Goal: Task Accomplishment & Management: Use online tool/utility

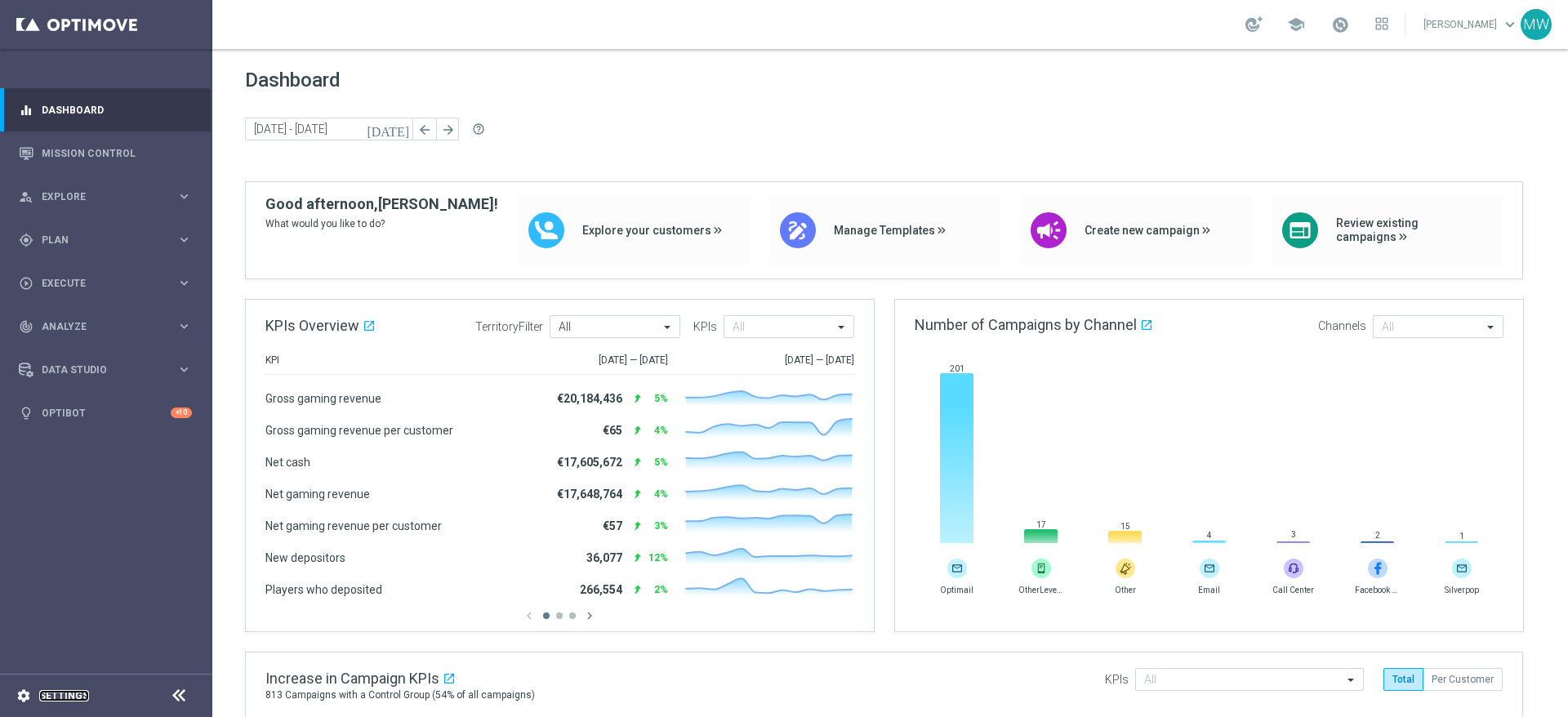
click at [57, 691] on link "Settings" at bounding box center [64, 696] width 50 height 10
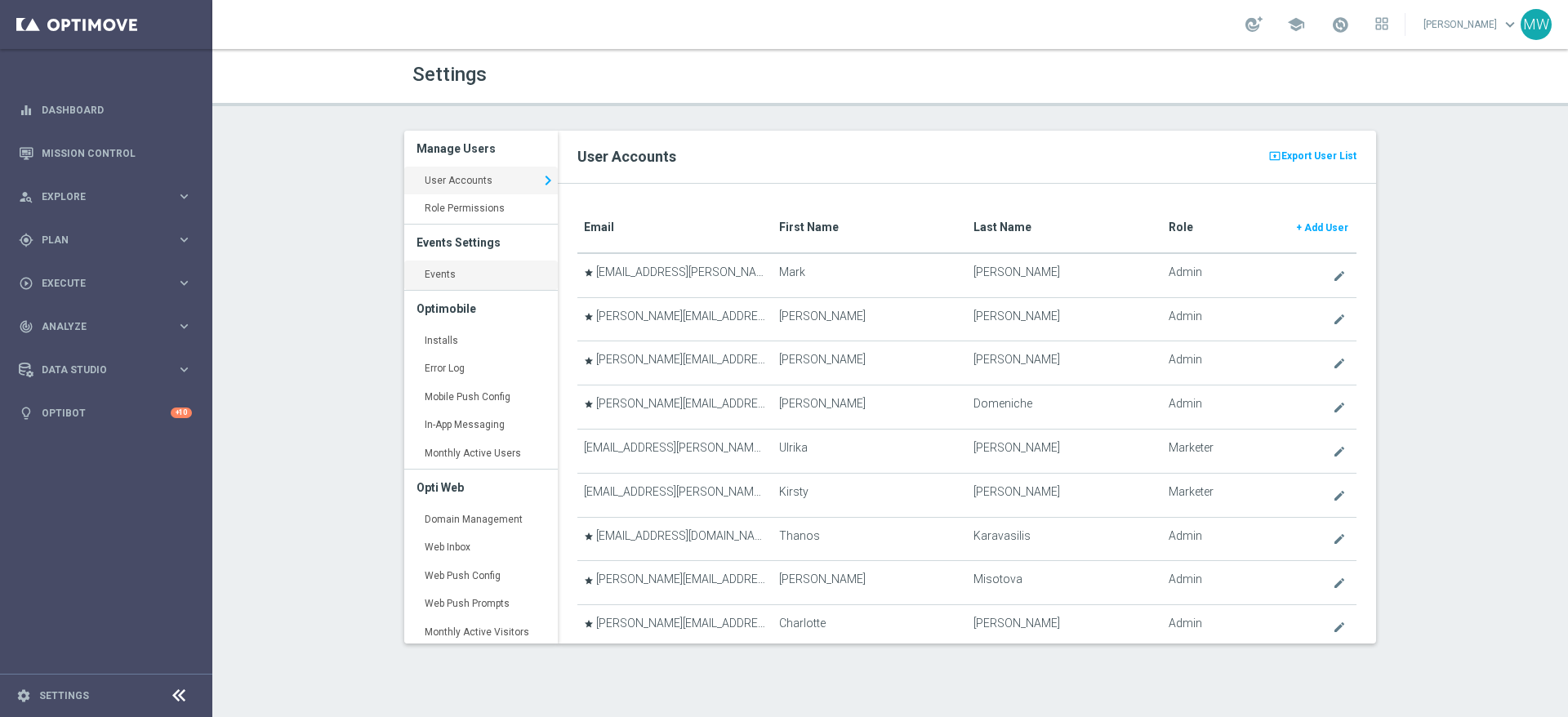
click at [461, 273] on link "Events keyboard_arrow_right" at bounding box center [481, 275] width 153 height 30
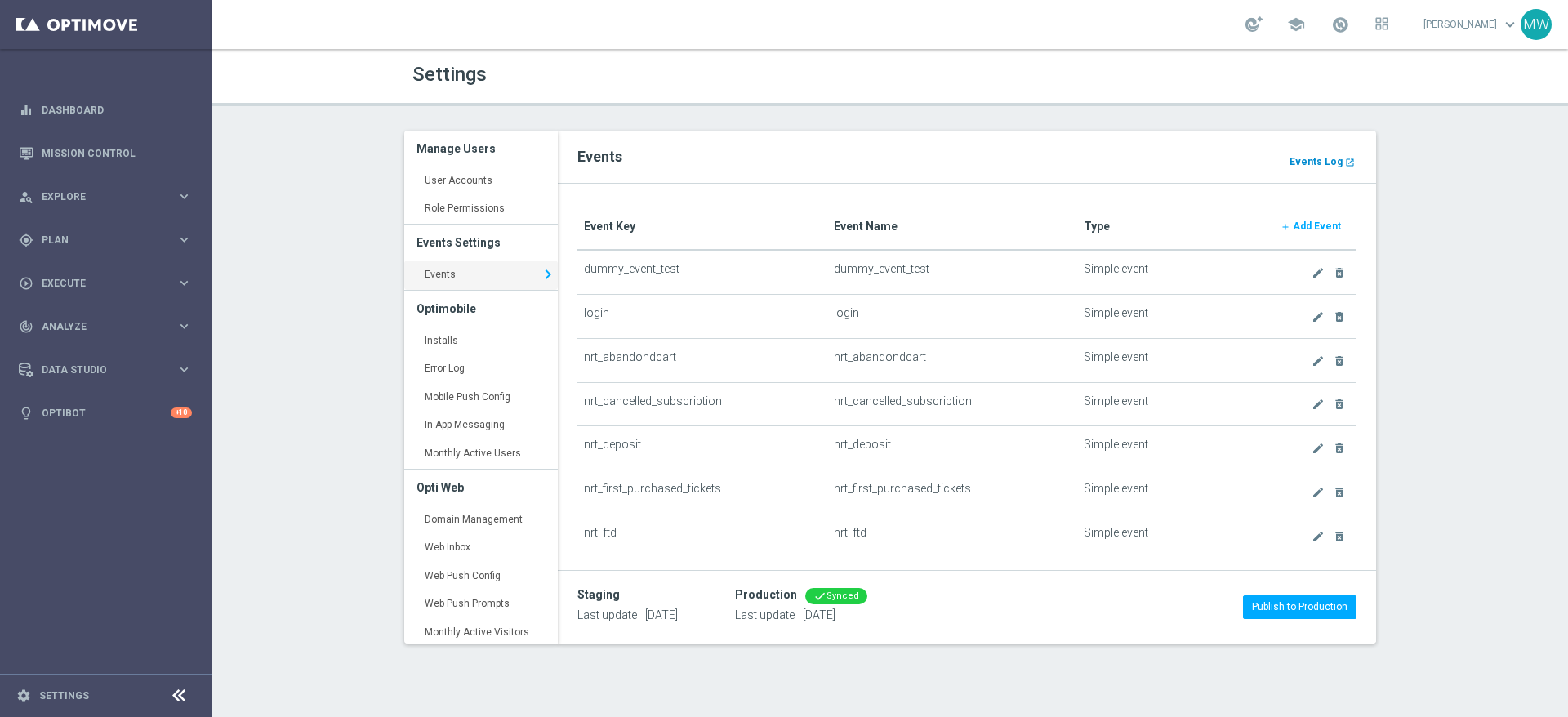
click at [1324, 163] on b "Events Log" at bounding box center [1316, 162] width 53 height 11
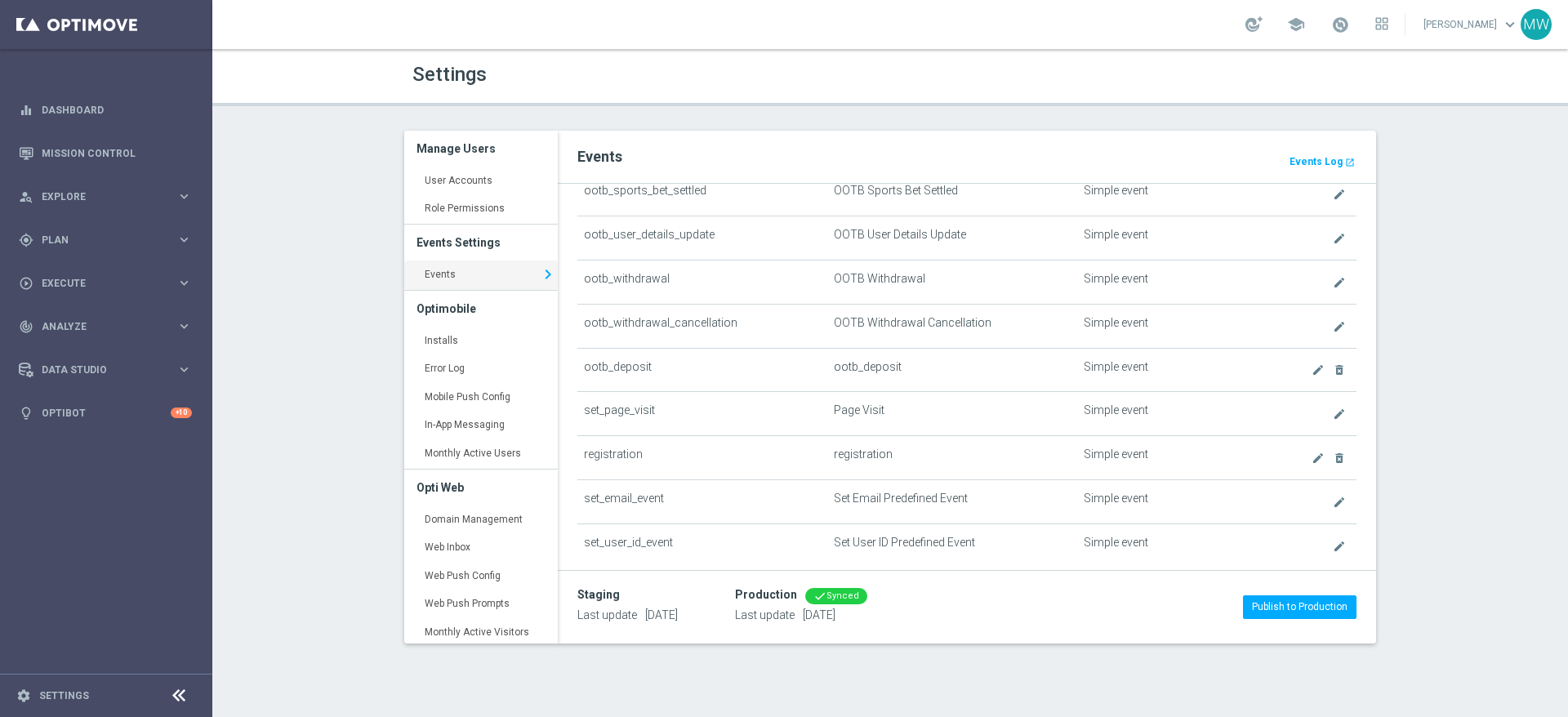
scroll to position [743, 0]
click at [1333, 277] on icon "create" at bounding box center [1340, 277] width 13 height 13
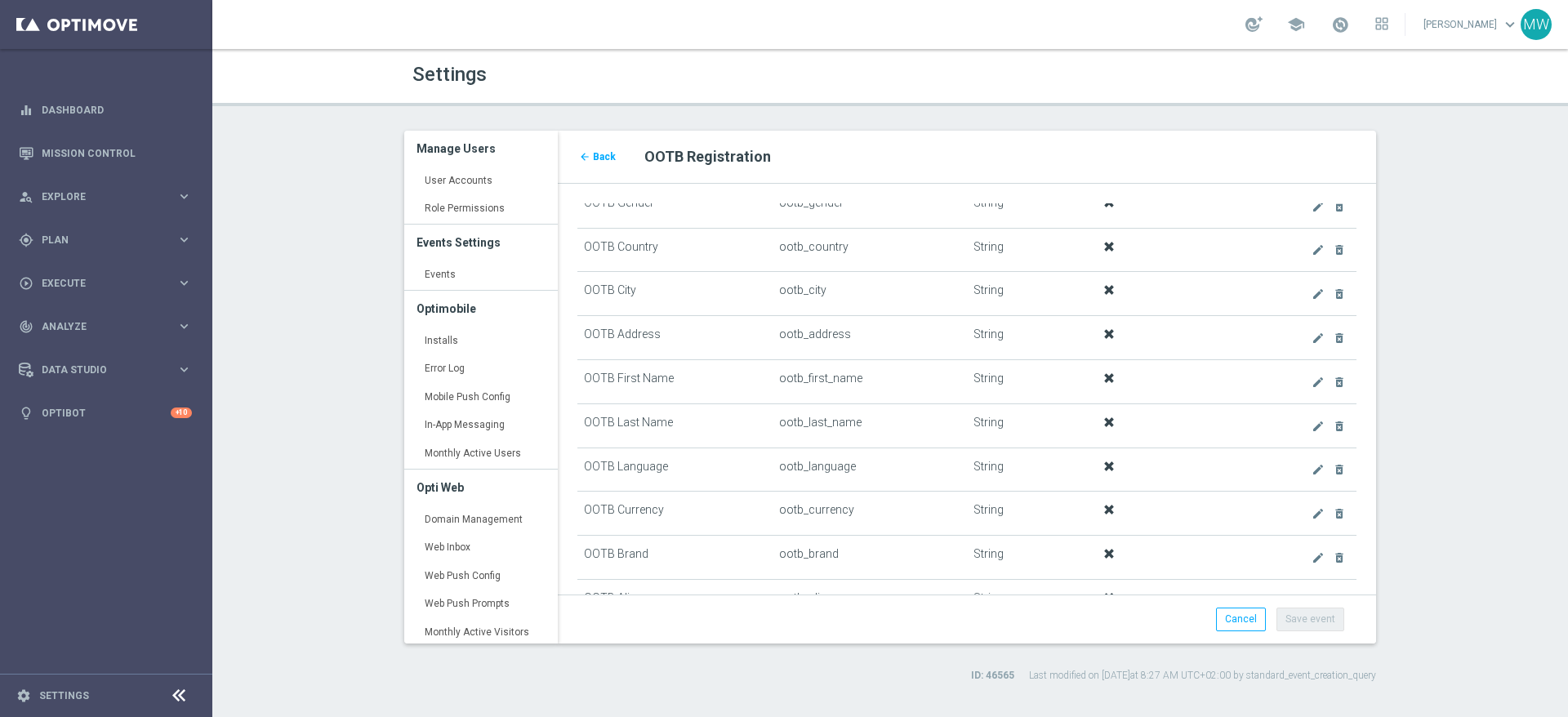
scroll to position [702, 0]
click at [1311, 554] on icon "create" at bounding box center [1318, 555] width 13 height 13
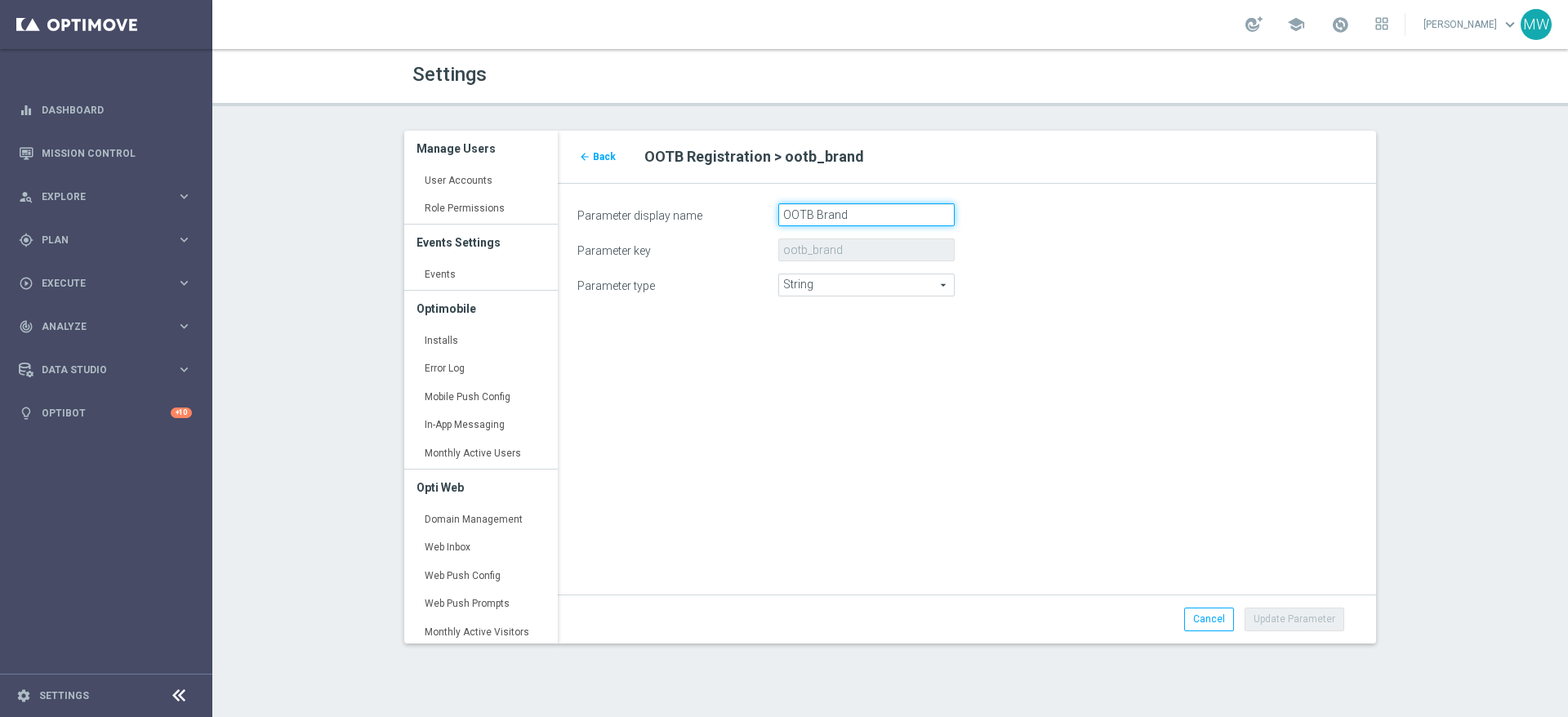
click at [818, 216] on input "OOTB Brand" at bounding box center [865, 215] width 176 height 23
click at [838, 253] on input "ootb_brand" at bounding box center [865, 249] width 176 height 23
drag, startPoint x: 793, startPoint y: 249, endPoint x: 826, endPoint y: 249, distance: 33.0
click at [826, 249] on input "ootb_brand" at bounding box center [865, 249] width 176 height 23
click at [816, 252] on input "ootb_brand" at bounding box center [865, 249] width 176 height 23
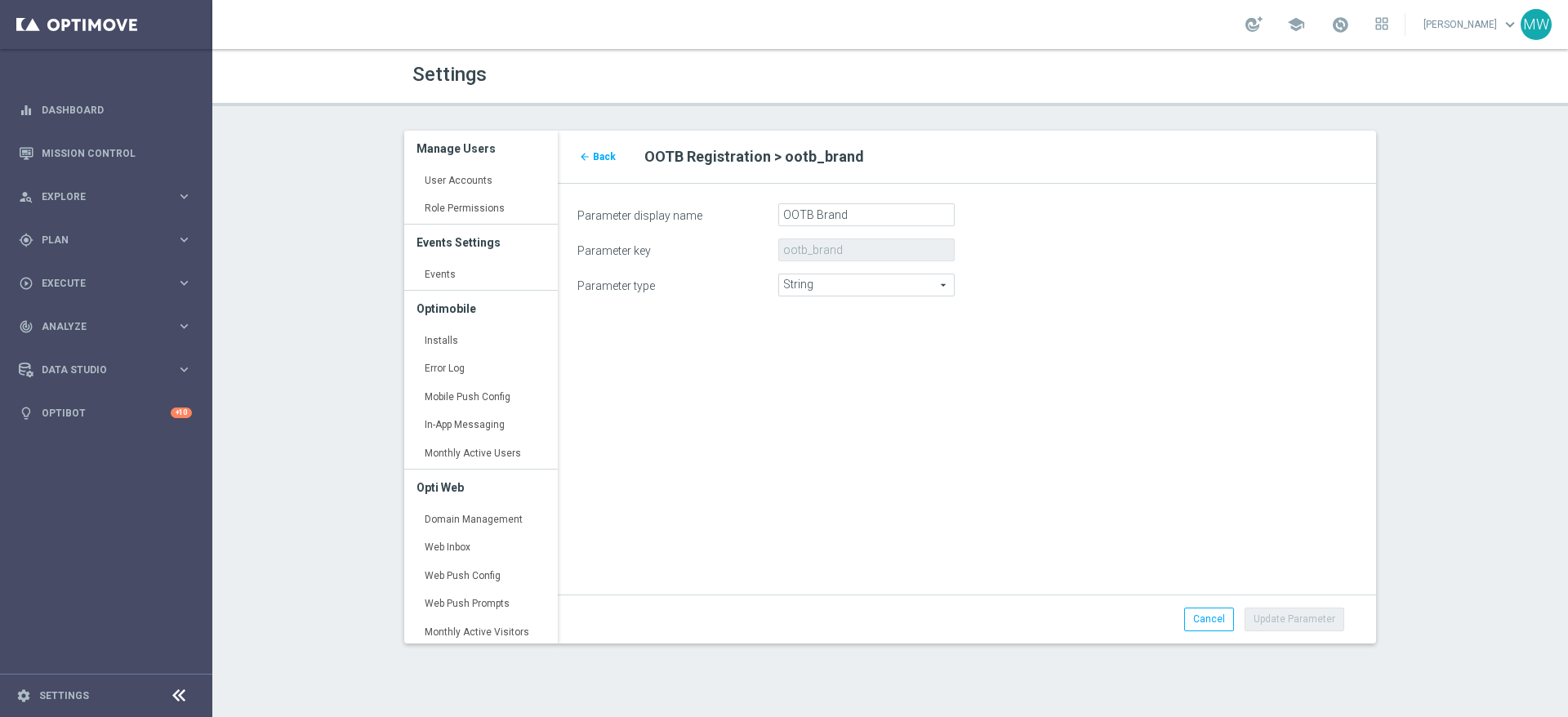
drag, startPoint x: 594, startPoint y: 154, endPoint x: 617, endPoint y: 173, distance: 29.8
click at [595, 153] on span "Back" at bounding box center [605, 157] width 23 height 11
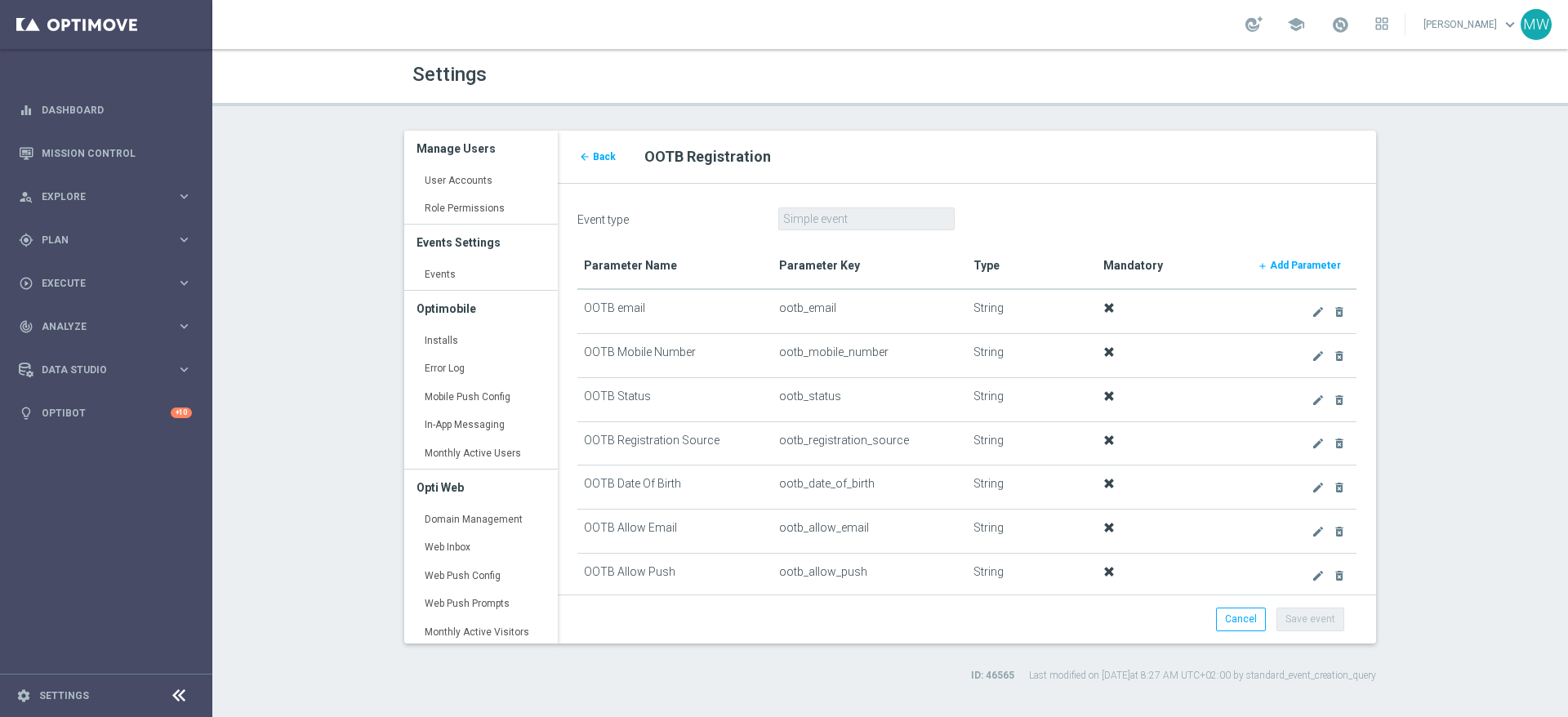
scroll to position [287, 0]
click at [1164, 380] on td at bounding box center [1161, 398] width 129 height 44
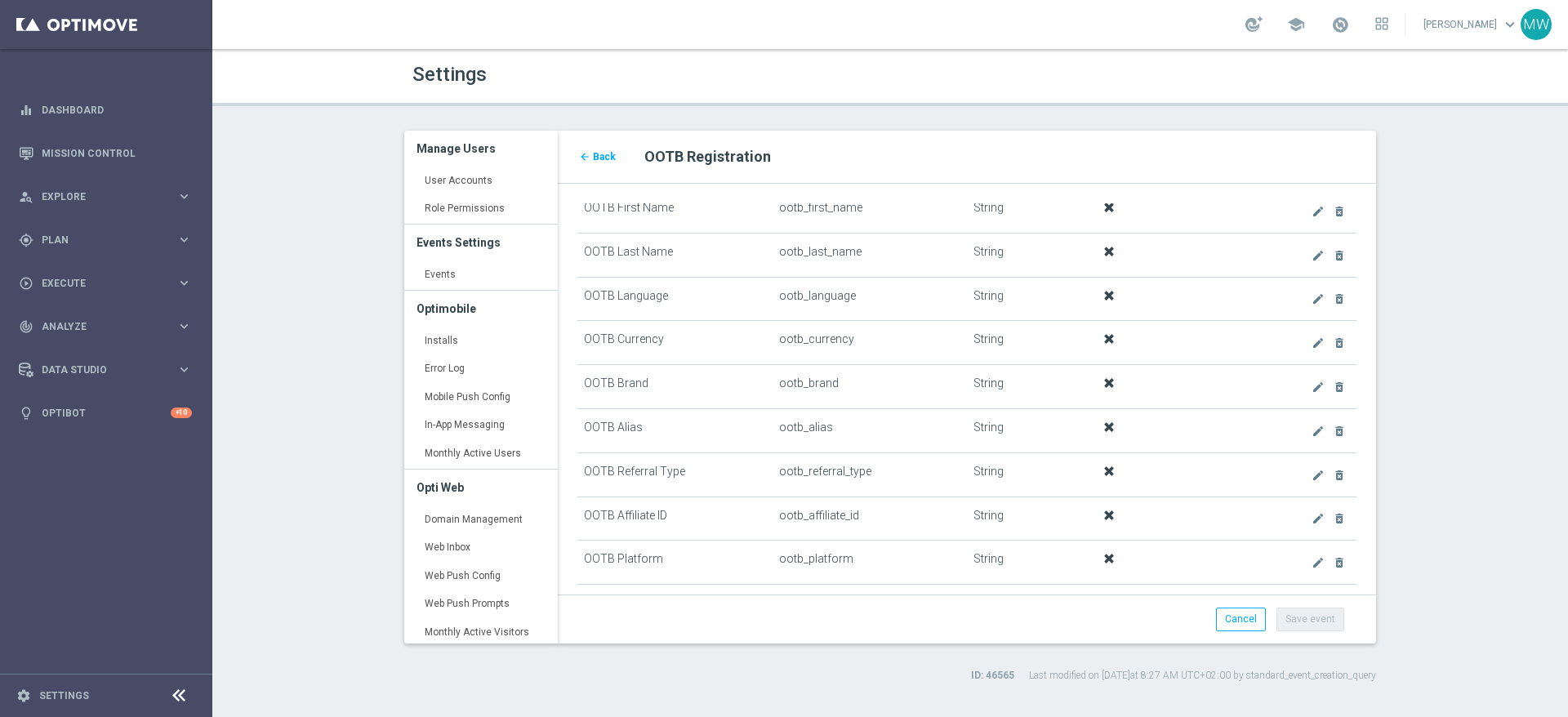
scroll to position [959, 0]
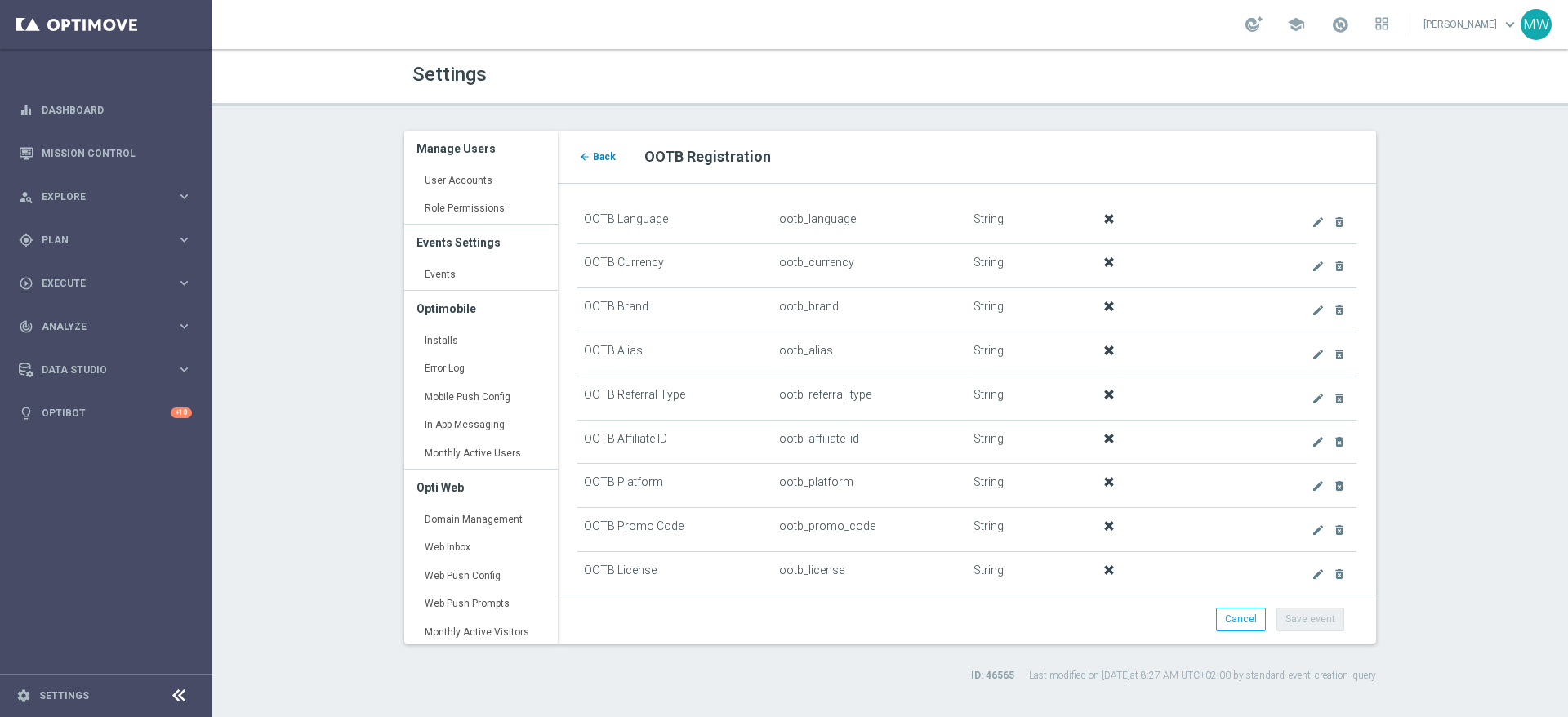
click at [606, 157] on span "Back" at bounding box center [605, 157] width 23 height 11
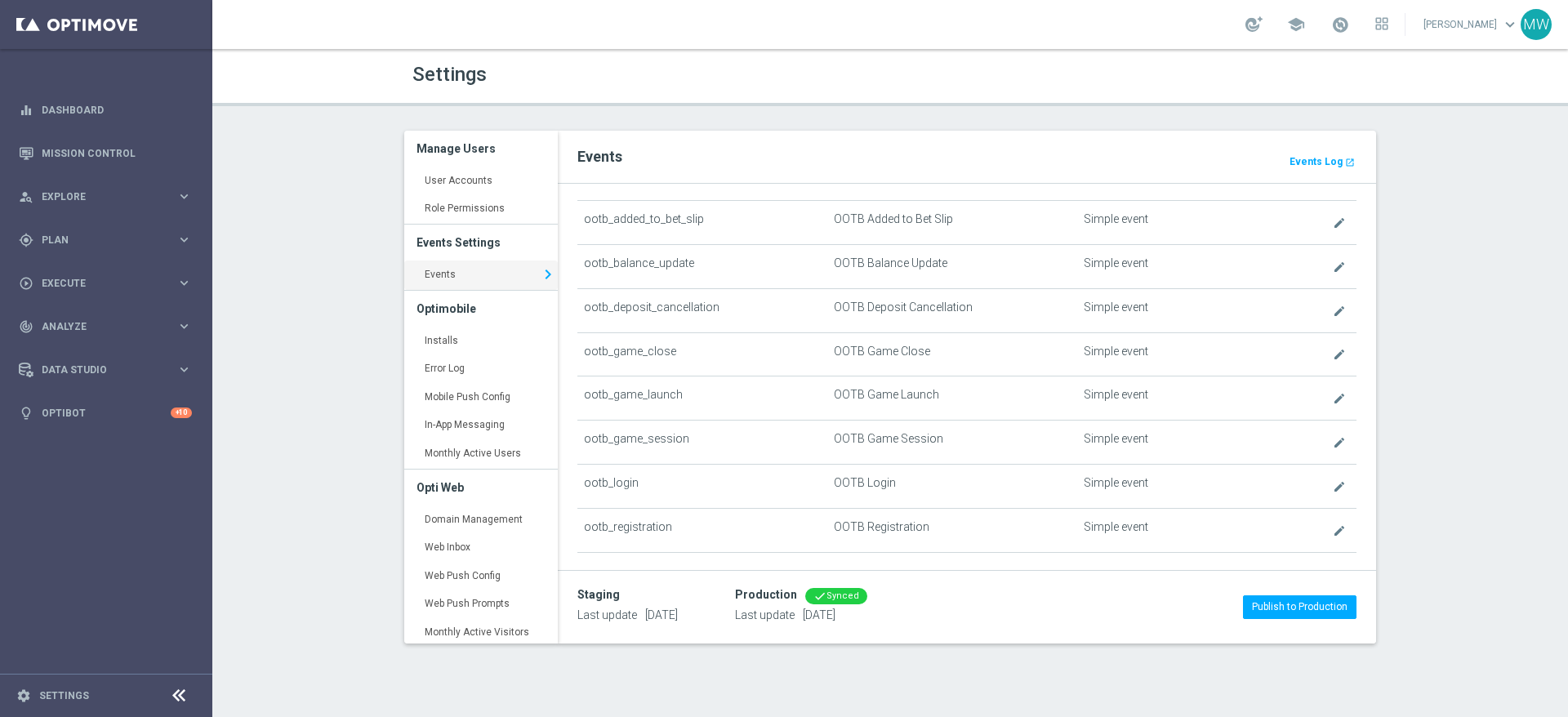
scroll to position [502, 0]
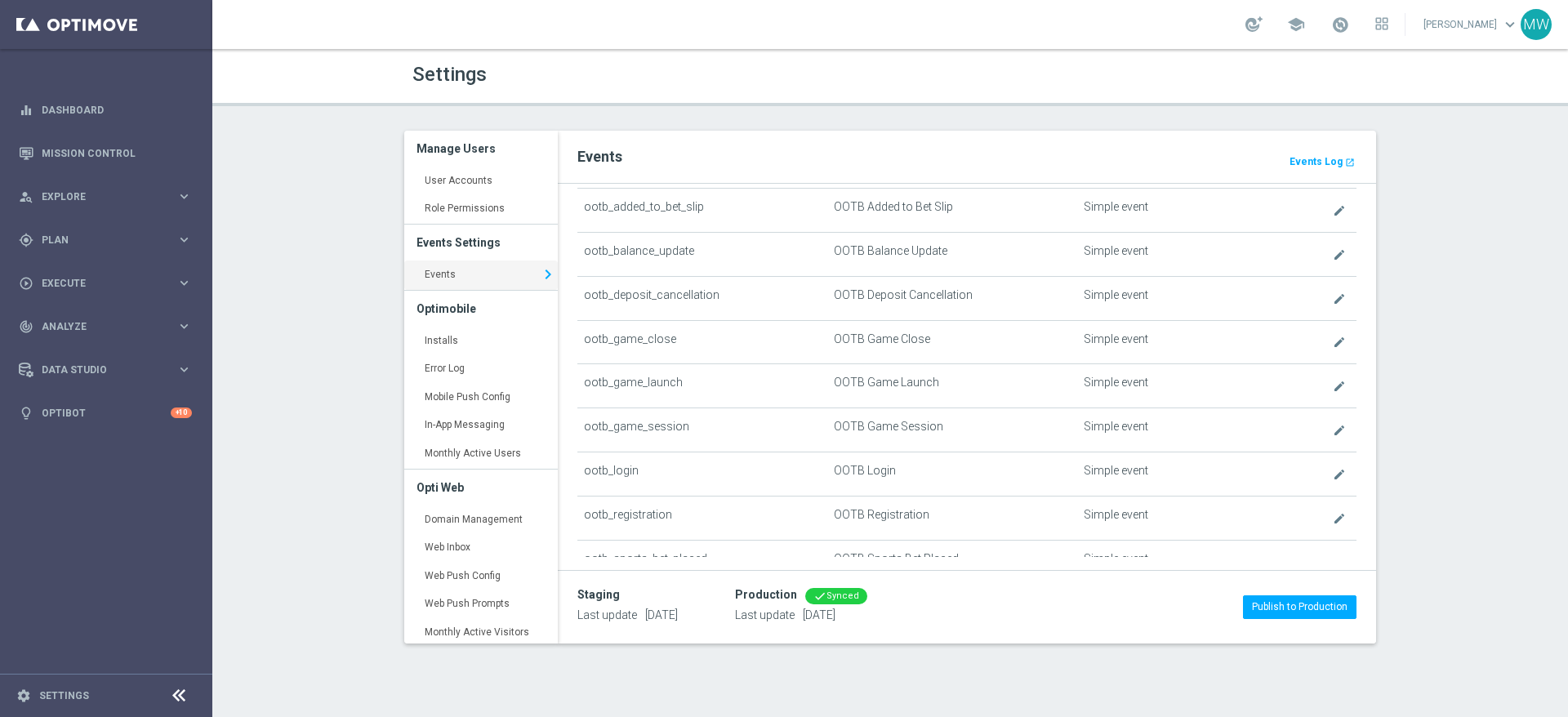
drag, startPoint x: 1093, startPoint y: 473, endPoint x: 967, endPoint y: 473, distance: 126.0
click at [1085, 473] on td "Simple event" at bounding box center [1170, 473] width 188 height 44
click at [857, 470] on td "OOTB Login" at bounding box center [952, 473] width 249 height 44
click at [611, 468] on td "ootb_login" at bounding box center [702, 473] width 249 height 44
click at [1333, 475] on icon "create" at bounding box center [1340, 474] width 13 height 13
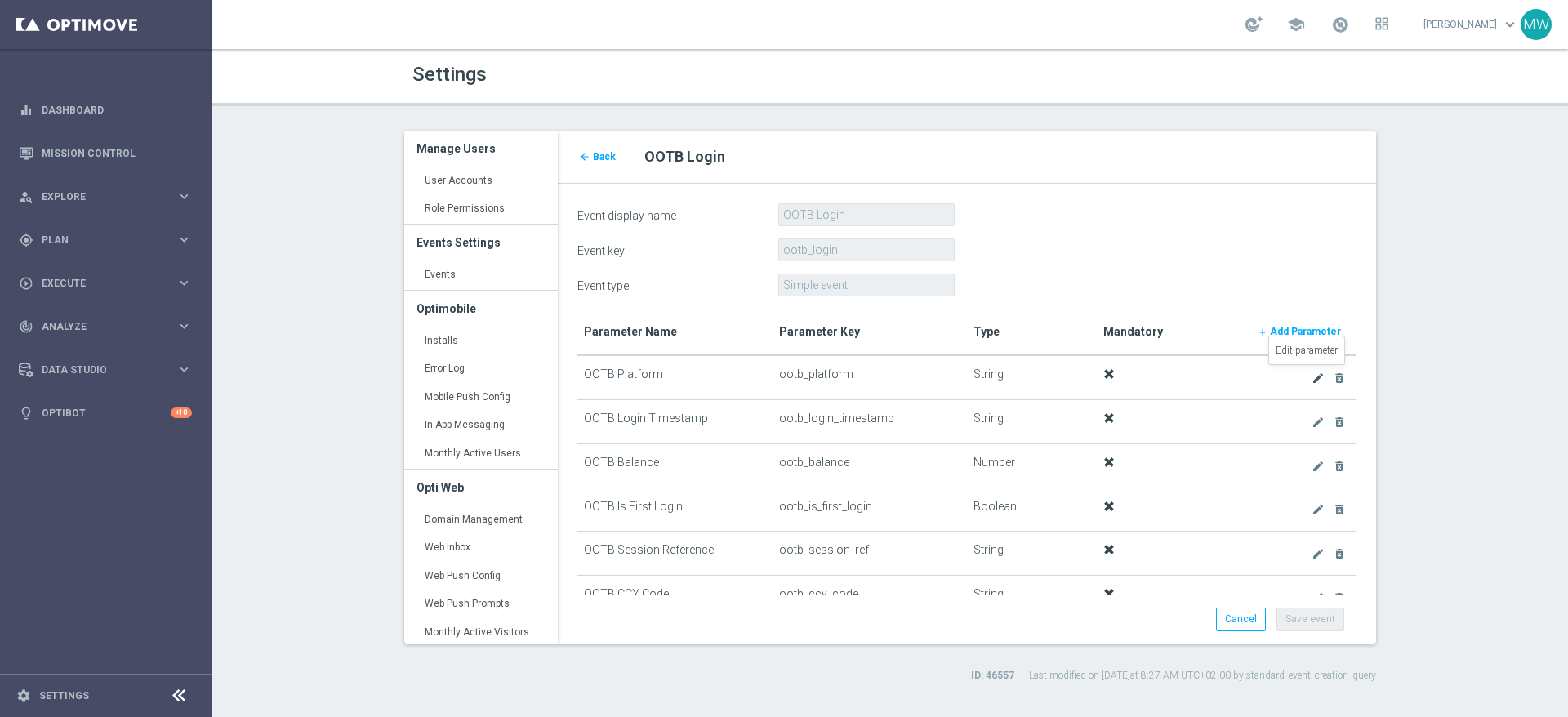
click at [1311, 378] on icon "create" at bounding box center [1318, 378] width 13 height 13
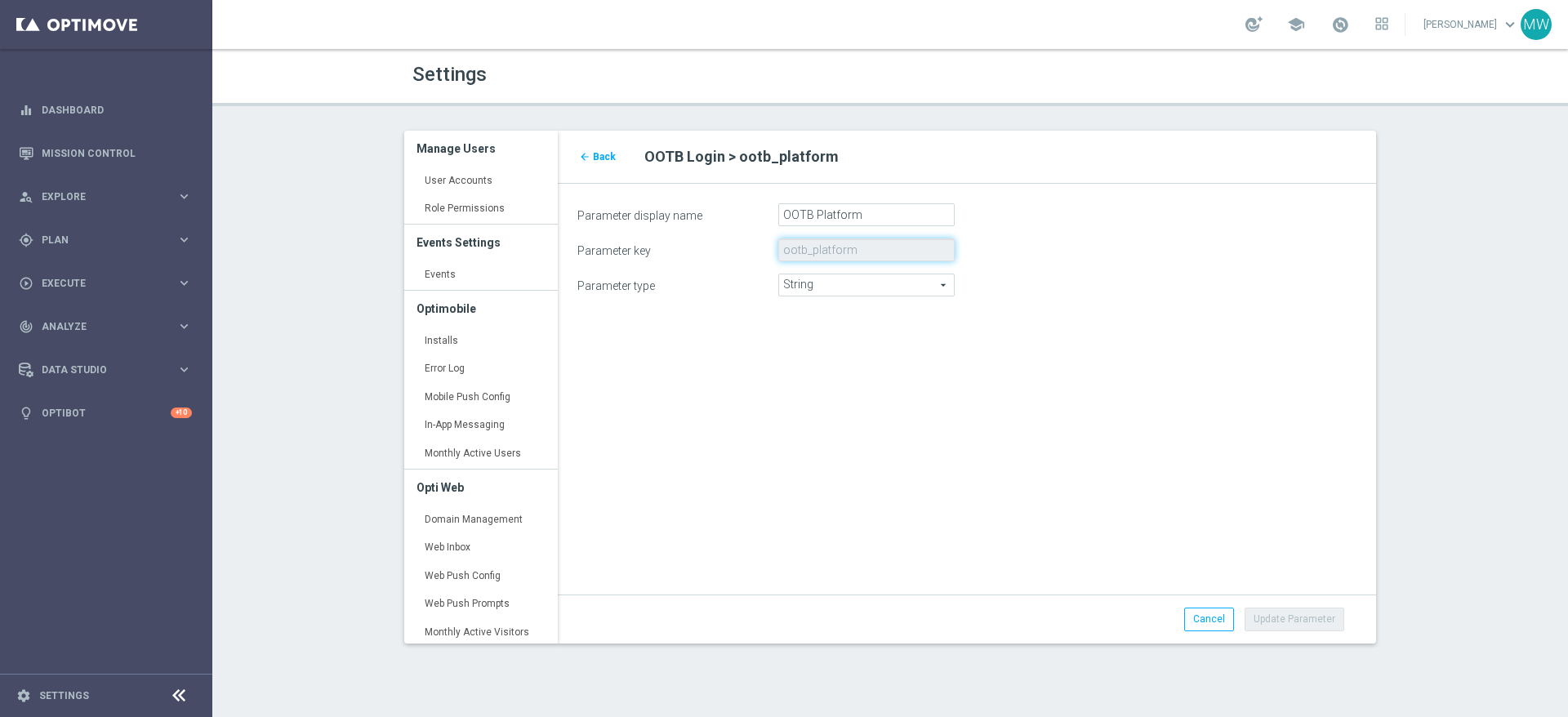
click at [847, 256] on input "ootb_platform" at bounding box center [865, 249] width 176 height 23
drag, startPoint x: 795, startPoint y: 247, endPoint x: 886, endPoint y: 246, distance: 91.0
click at [886, 246] on input "ootb_platform" at bounding box center [865, 249] width 176 height 23
click at [869, 246] on input "ootb_platform" at bounding box center [865, 249] width 176 height 23
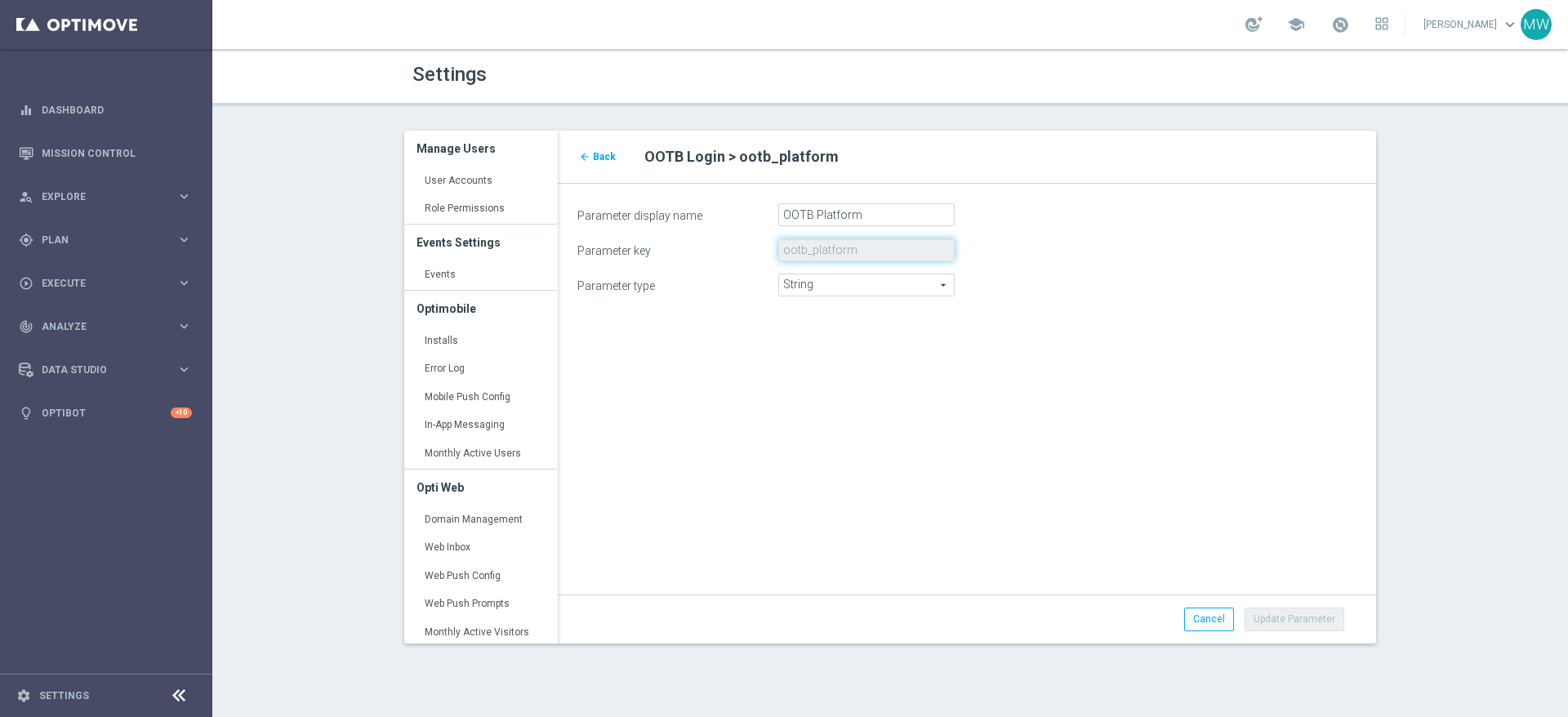
click at [863, 249] on input "ootb_platform" at bounding box center [865, 249] width 176 height 23
click at [835, 249] on input "ootb_platform" at bounding box center [865, 249] width 176 height 23
click at [600, 153] on span "Back" at bounding box center [605, 157] width 23 height 11
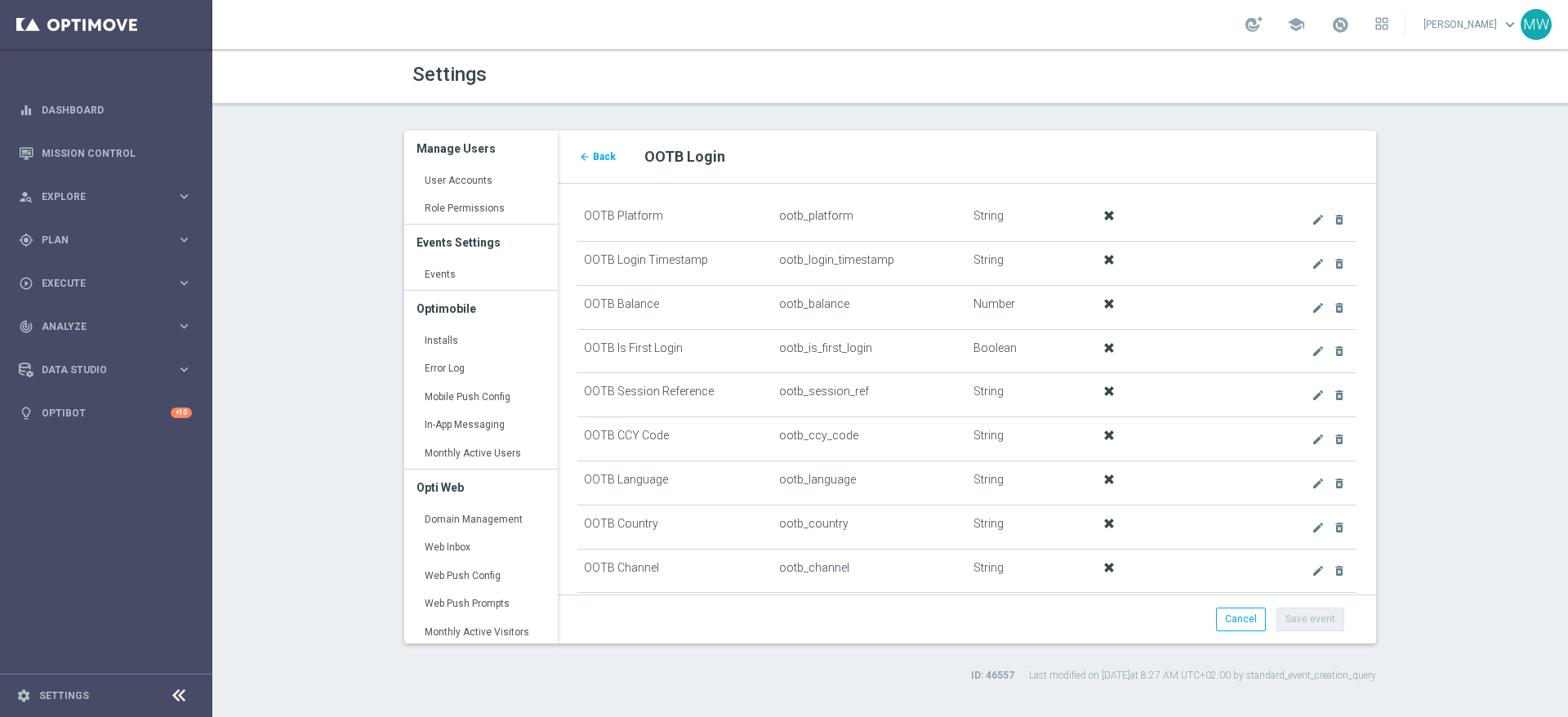
scroll to position [255, 0]
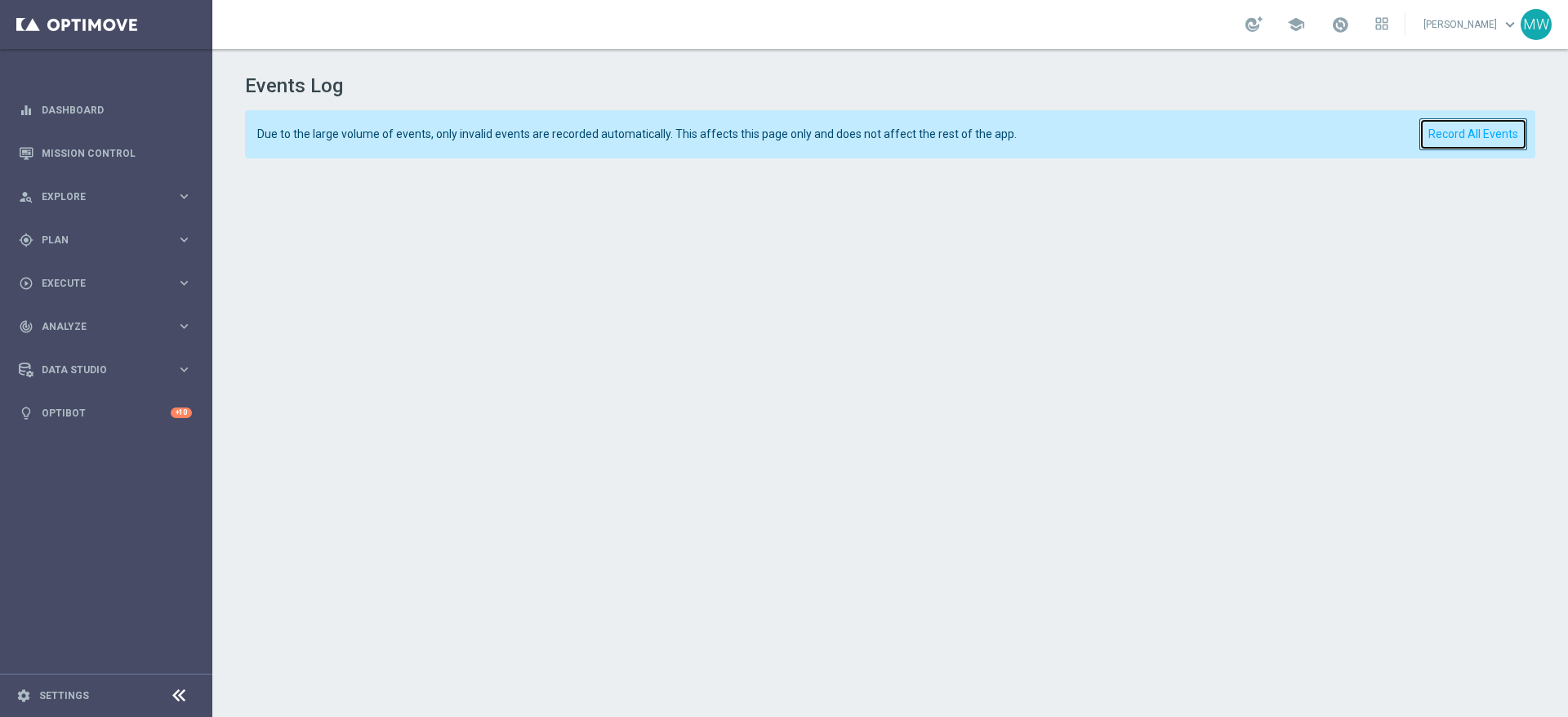
drag, startPoint x: 1488, startPoint y: 133, endPoint x: 1479, endPoint y: 150, distance: 19.2
click at [1488, 133] on button "Record All Events" at bounding box center [1473, 133] width 108 height 31
click at [1449, 130] on button "Record All Events" at bounding box center [1473, 133] width 108 height 31
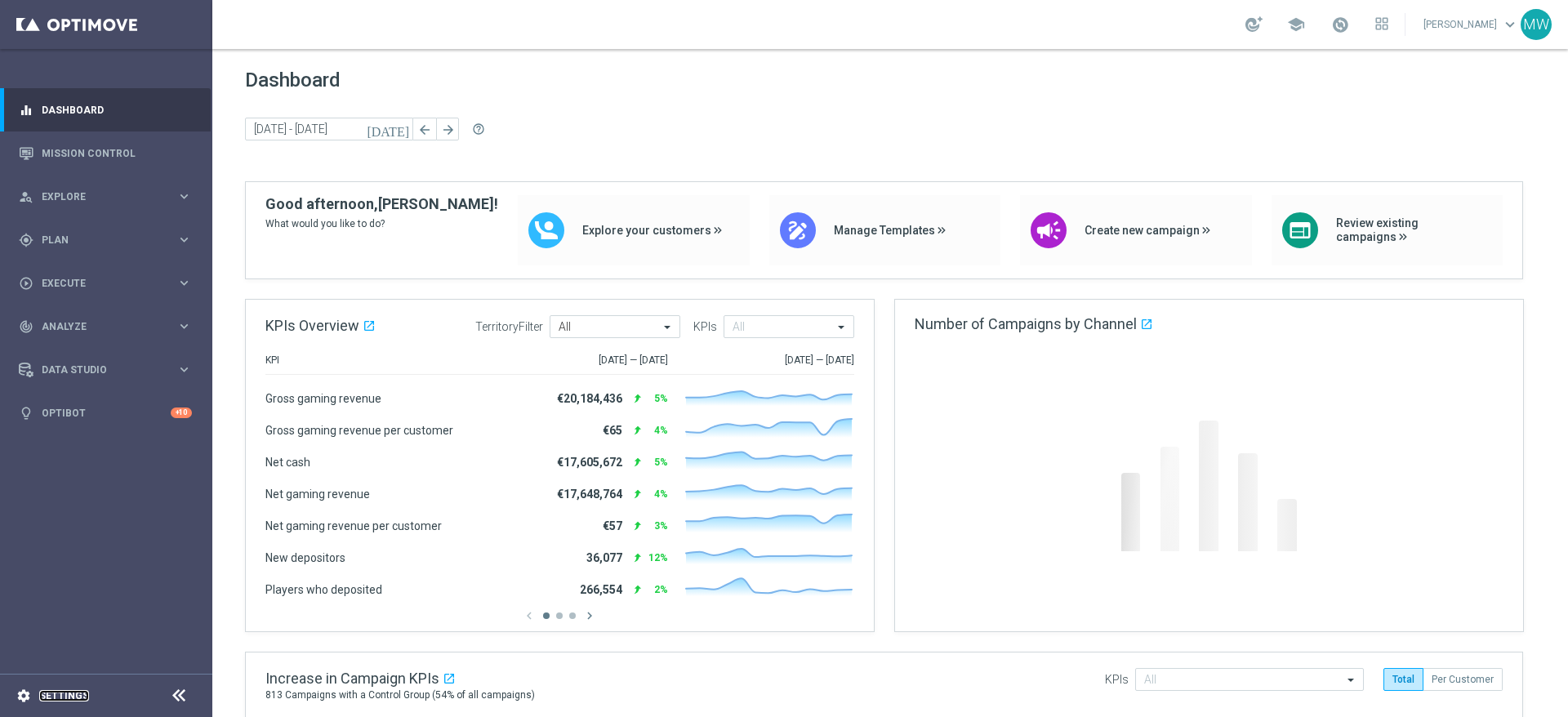
click at [66, 691] on link "Settings" at bounding box center [64, 696] width 50 height 10
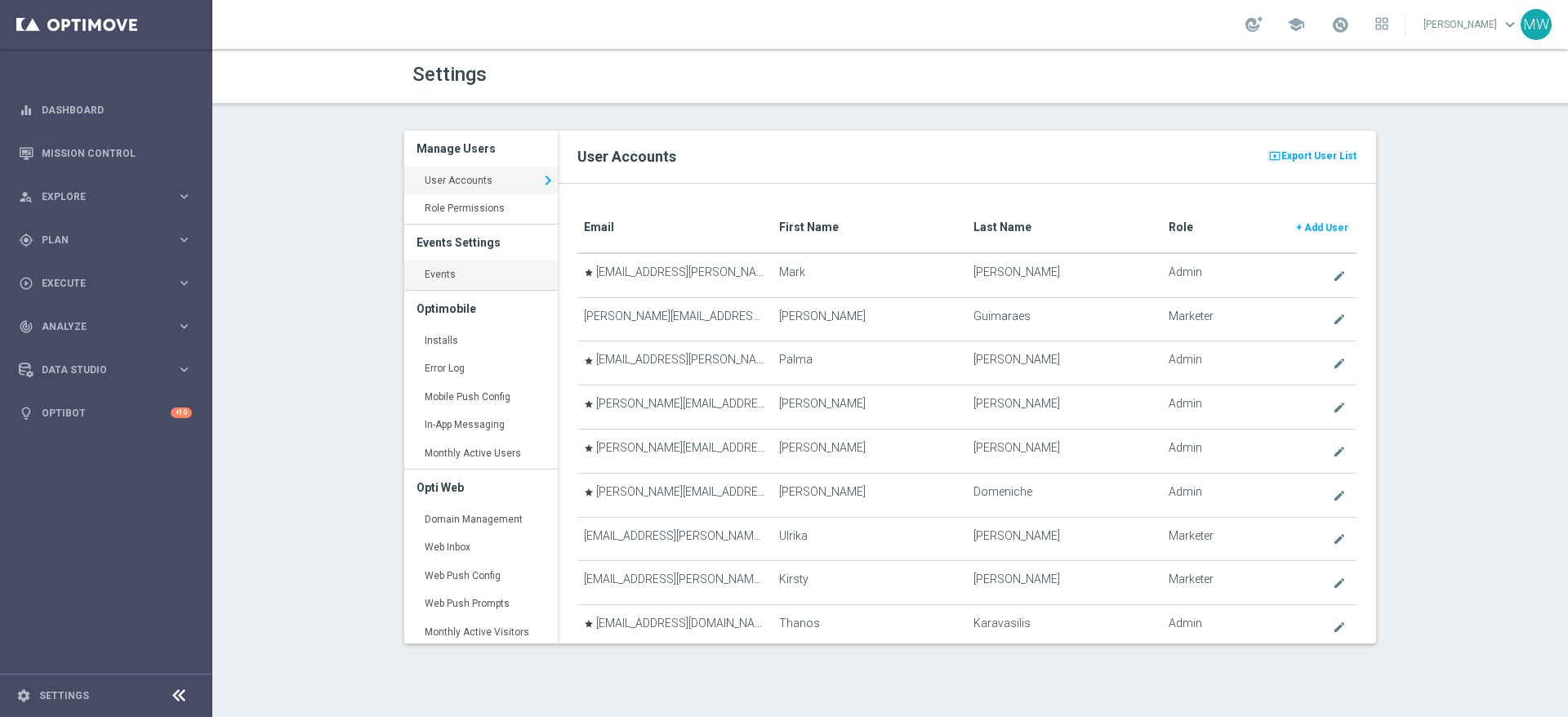
click at [447, 274] on link "Events keyboard_arrow_right" at bounding box center [481, 275] width 153 height 30
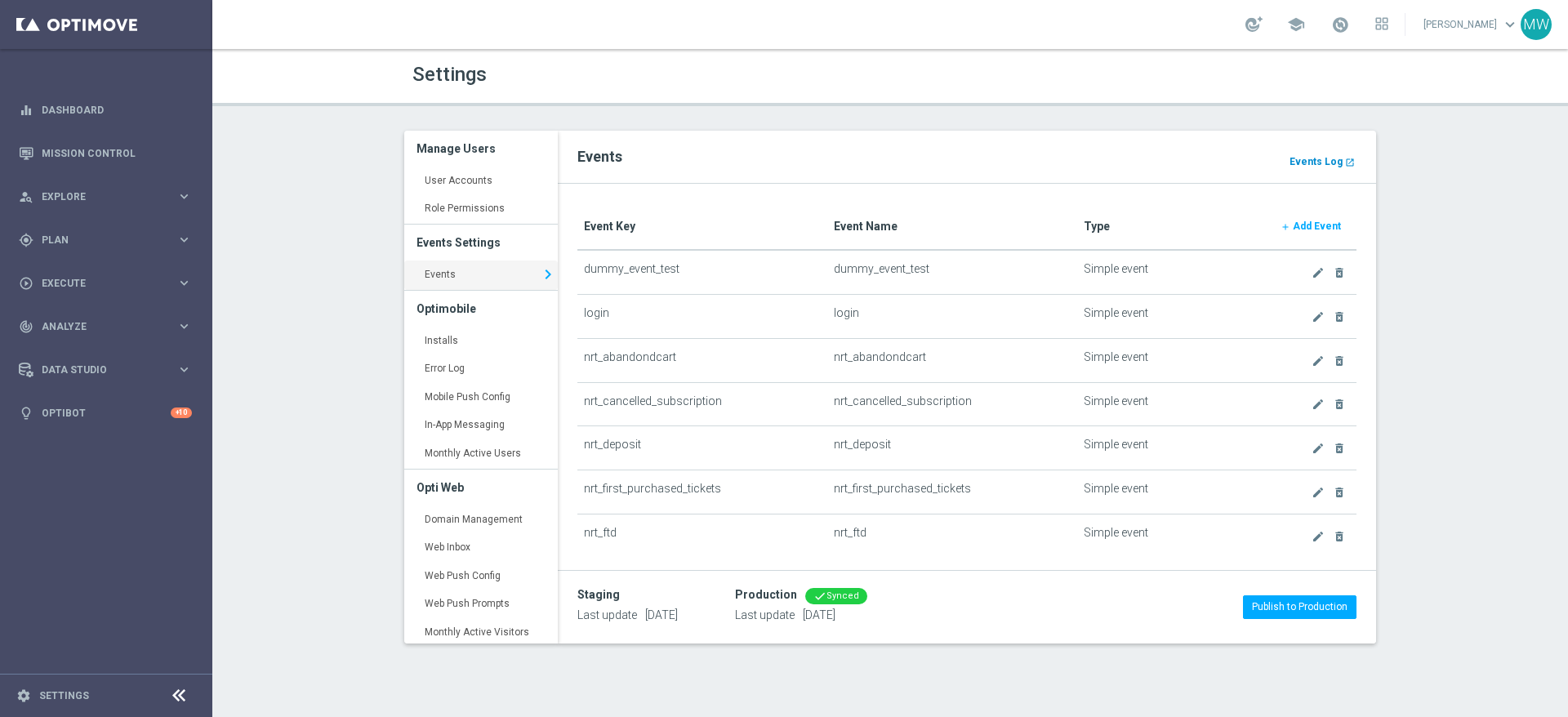
click at [1315, 162] on b "Events Log" at bounding box center [1316, 162] width 53 height 11
